Goal: Task Accomplishment & Management: Complete application form

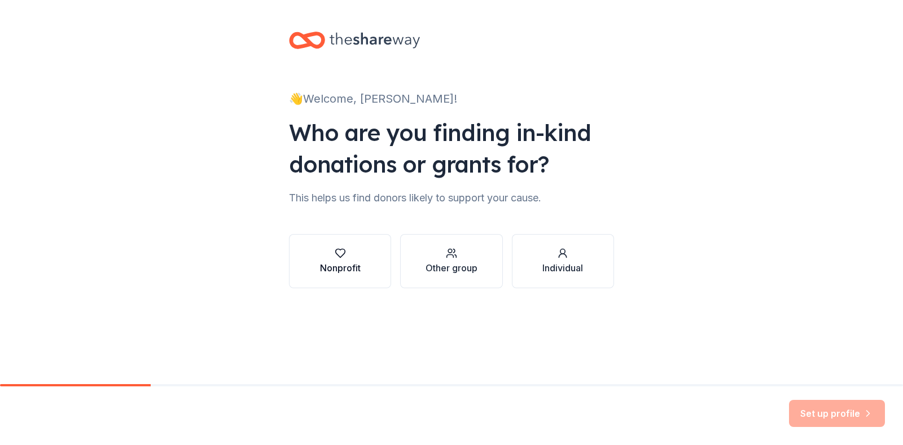
click at [355, 250] on div "button" at bounding box center [340, 253] width 41 height 11
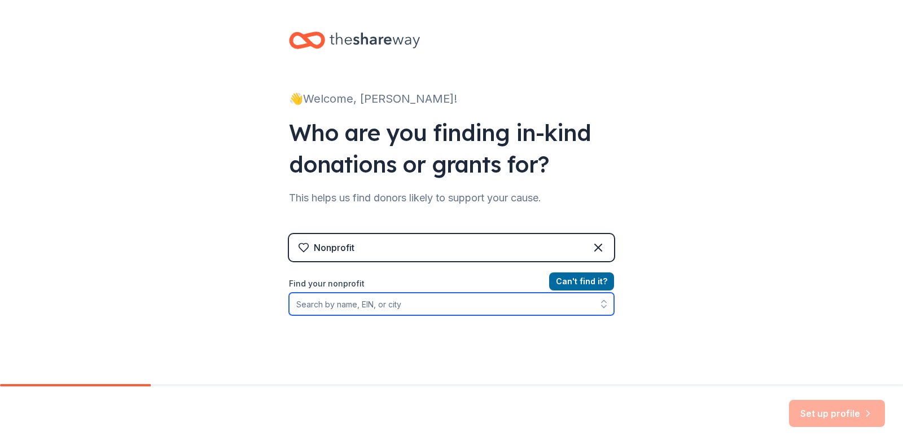
click at [409, 303] on input "Find your nonprofit" at bounding box center [451, 304] width 325 height 23
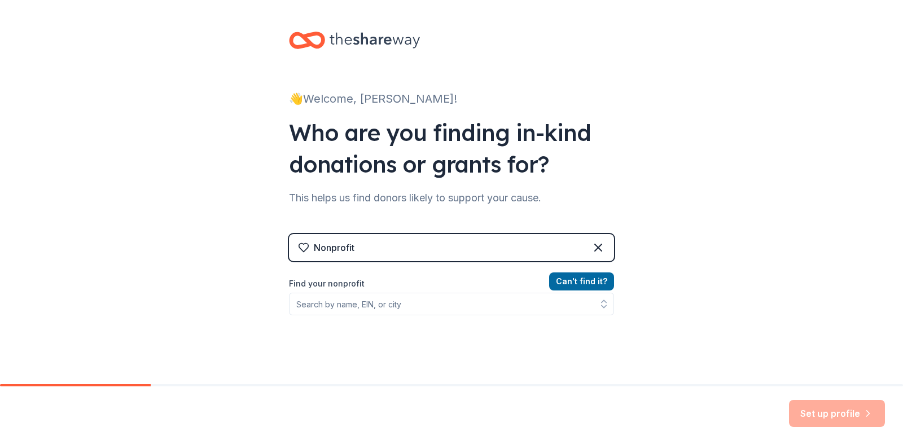
click at [737, 50] on div "👋 Welcome, [PERSON_NAME]! Who are you finding in-kind donations or grants for? …" at bounding box center [451, 241] width 903 height 483
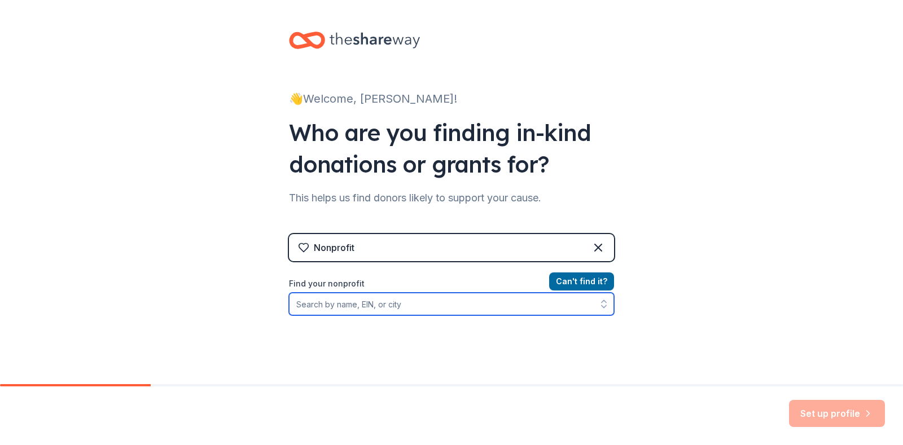
click at [384, 306] on input "Find your nonprofit" at bounding box center [451, 304] width 325 height 23
paste input "[US_EMPLOYER_IDENTIFICATION_NUMBER]"
type input "[US_EMPLOYER_IDENTIFICATION_NUMBER]"
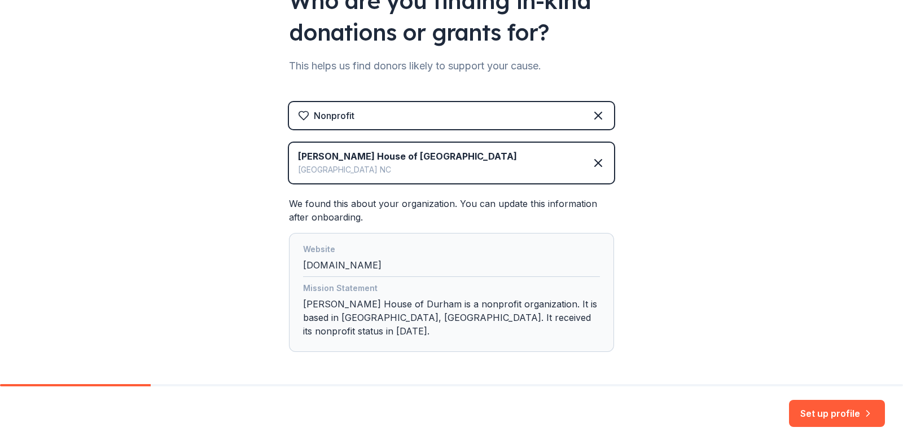
scroll to position [163, 0]
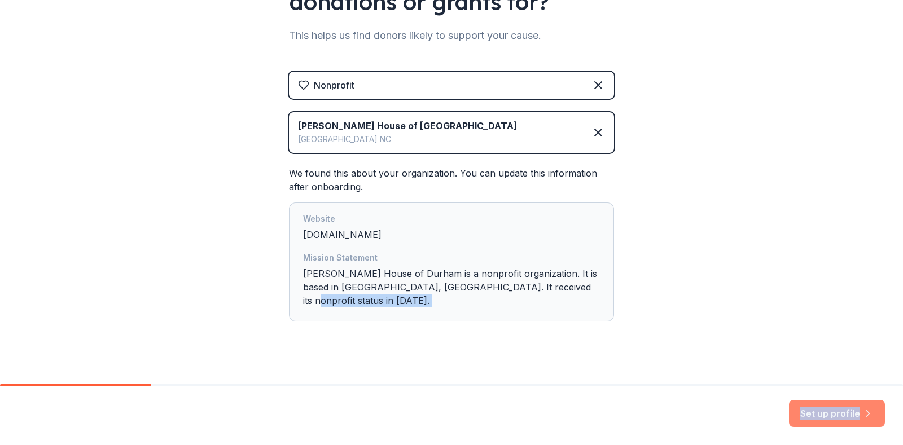
drag, startPoint x: 745, startPoint y: 300, endPoint x: 879, endPoint y: 410, distance: 173.3
click at [879, 410] on div "👋 Welcome, [PERSON_NAME]! Who are you finding in-kind donations or grants for? …" at bounding box center [451, 222] width 903 height 445
click at [850, 274] on div "👋 Welcome, [PERSON_NAME]! Who are you finding in-kind donations or grants for? …" at bounding box center [451, 117] width 903 height 561
click at [842, 408] on button "Set up profile" at bounding box center [837, 413] width 96 height 27
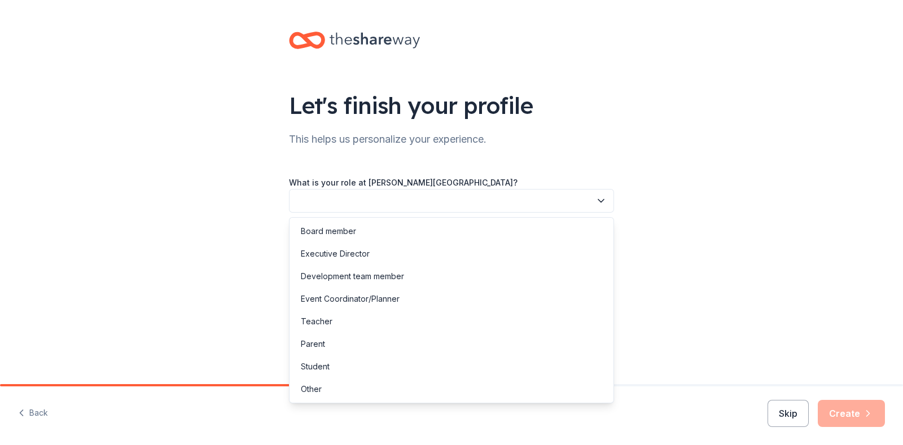
click at [523, 205] on button "button" at bounding box center [451, 201] width 325 height 24
click at [601, 131] on div "Let's finish your profile This helps us personalize your experience. What is yo…" at bounding box center [451, 184] width 361 height 369
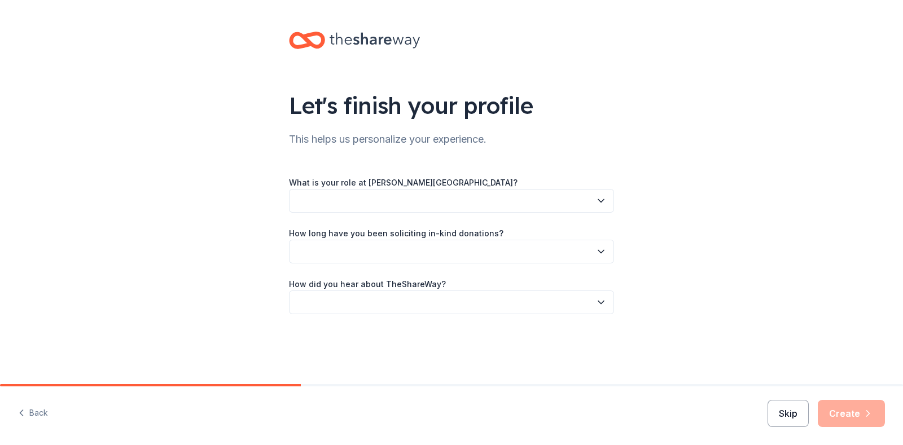
click at [787, 415] on button "Skip" at bounding box center [788, 413] width 41 height 27
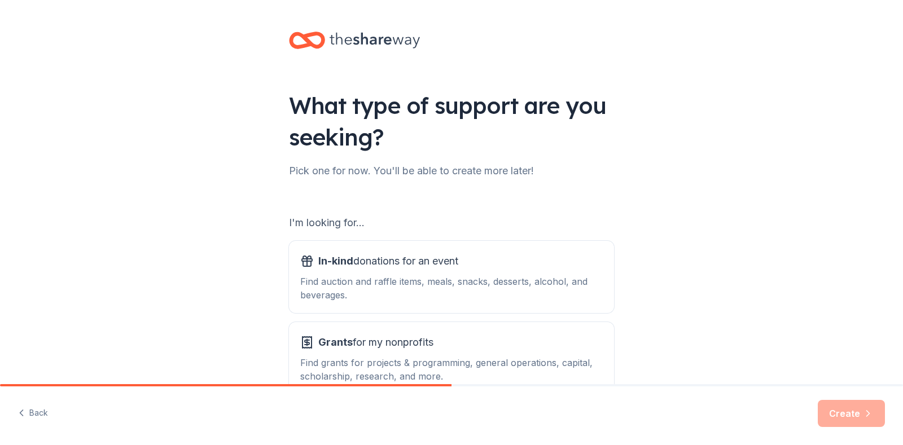
click at [787, 415] on div "Back Create" at bounding box center [451, 416] width 903 height 59
click at [455, 282] on div "Find auction and raffle items, meals, snacks, desserts, alcohol, and beverages." at bounding box center [451, 288] width 303 height 27
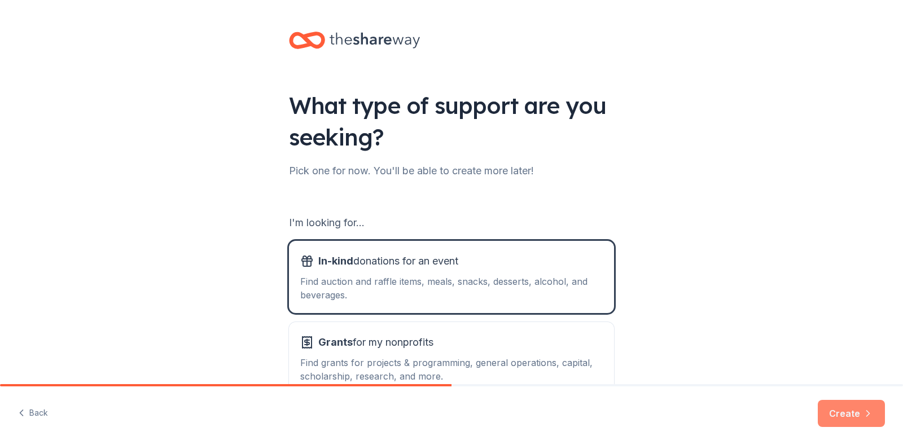
click at [853, 421] on button "Create" at bounding box center [851, 413] width 67 height 27
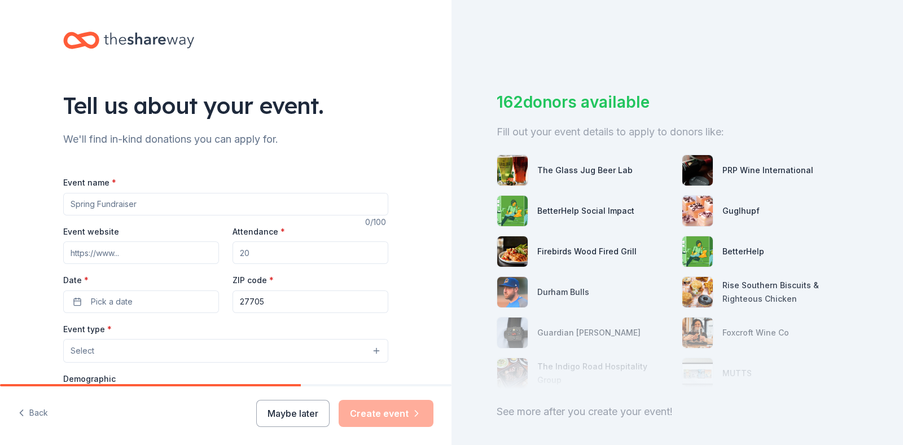
click at [191, 203] on input "Event name *" at bounding box center [225, 204] width 325 height 23
type input "NCFC"
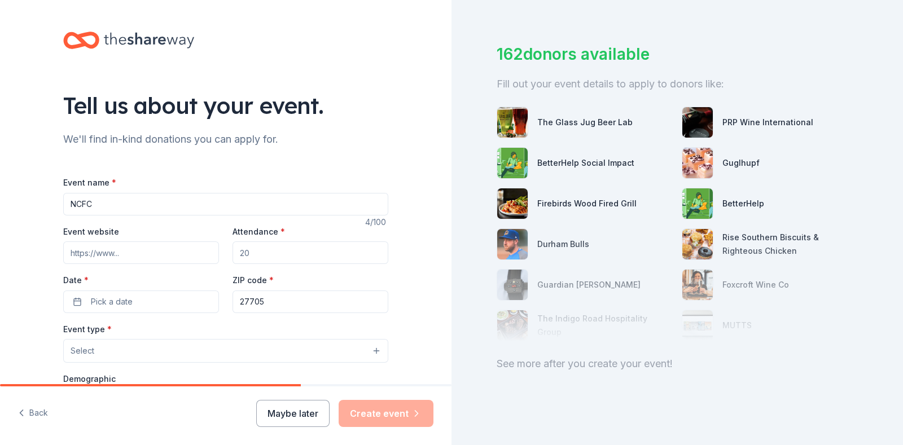
click at [169, 198] on input "NCFC" at bounding box center [225, 204] width 325 height 23
click at [261, 83] on div "Tell us about your event. We'll find in-kind donations you can apply for. Event…" at bounding box center [225, 376] width 361 height 752
